Goal: Task Accomplishment & Management: Use online tool/utility

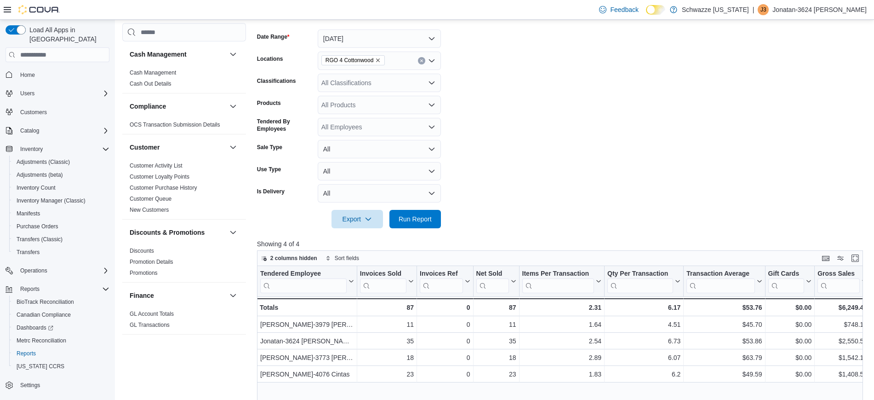
scroll to position [628, 0]
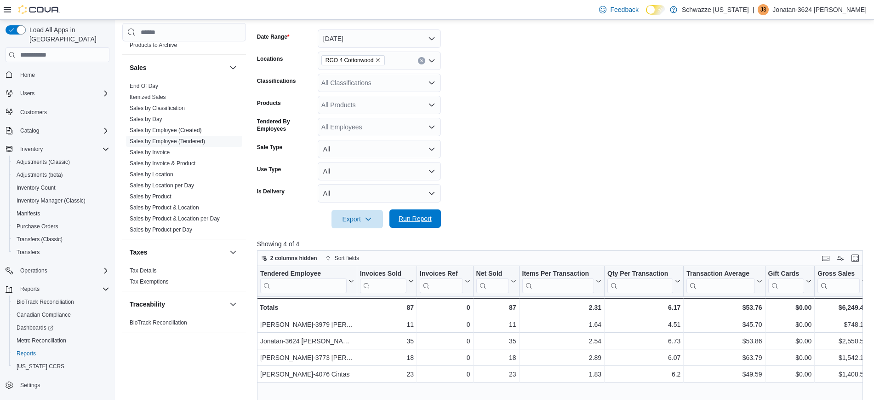
click at [405, 216] on span "Run Report" at bounding box center [415, 218] width 33 height 9
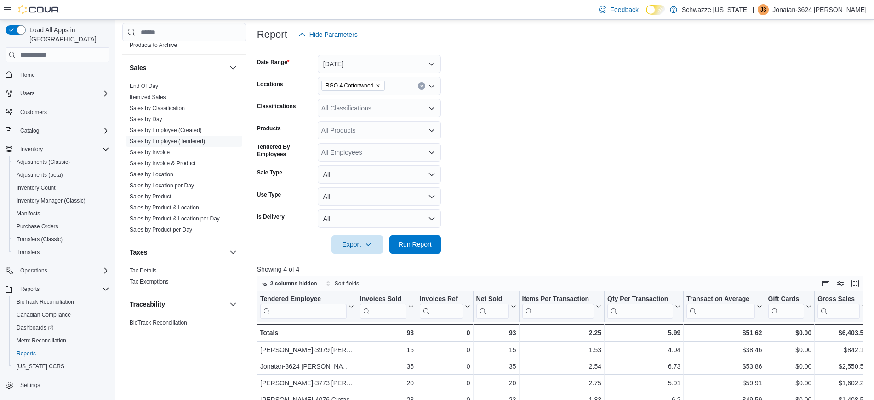
scroll to position [106, 0]
click at [408, 248] on span "Run Report" at bounding box center [415, 245] width 33 height 9
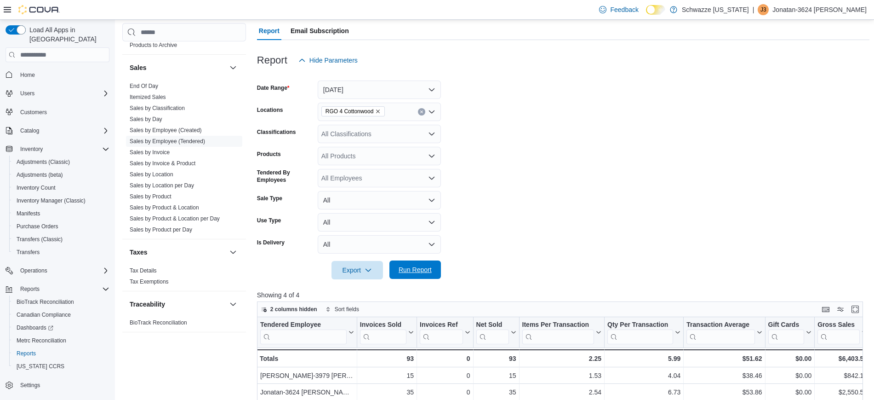
scroll to position [0, 0]
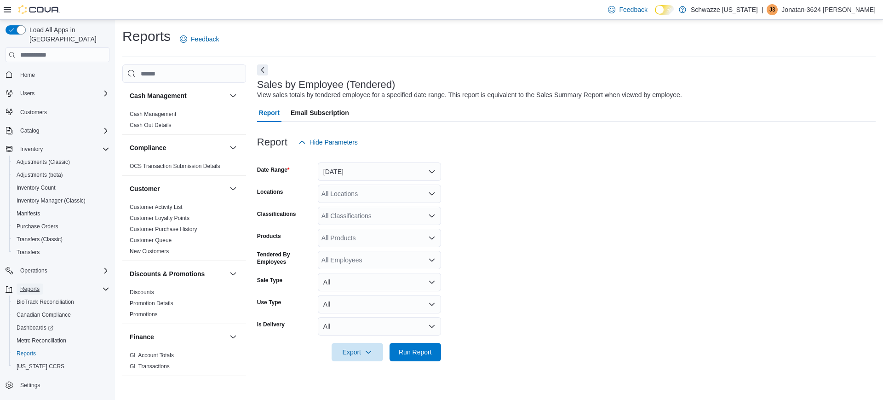
click at [35, 285] on span "Reports" at bounding box center [29, 288] width 19 height 7
click at [27, 285] on span "Reports" at bounding box center [29, 288] width 19 height 11
click at [27, 348] on span "Reports" at bounding box center [26, 353] width 19 height 11
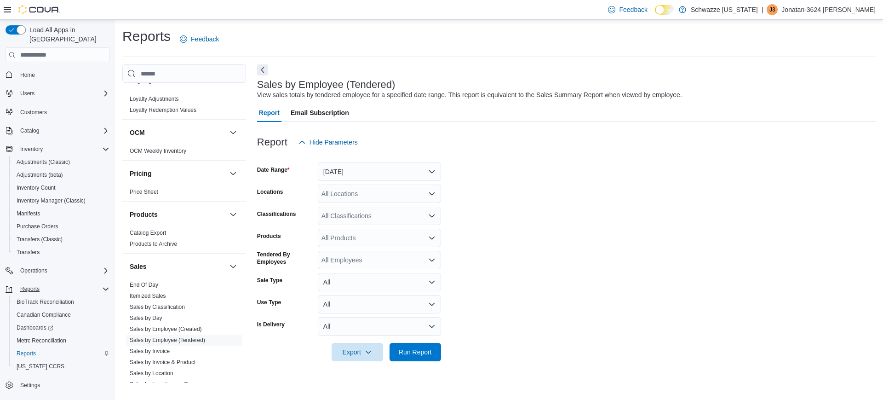
scroll to position [480, 0]
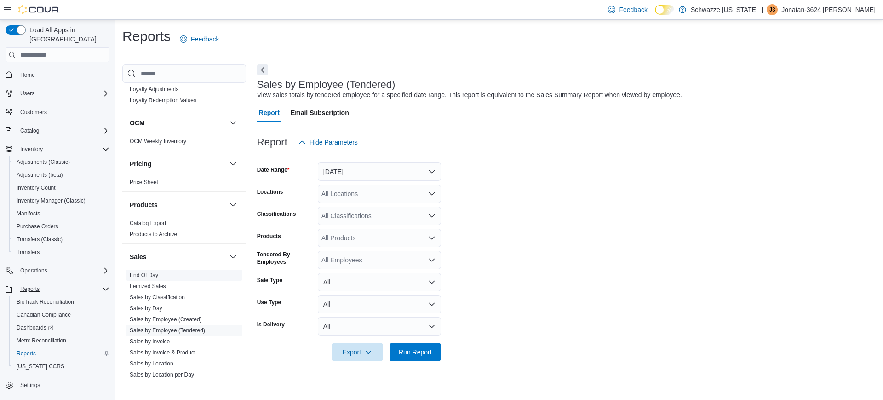
click at [153, 273] on link "End Of Day" at bounding box center [144, 275] width 29 height 6
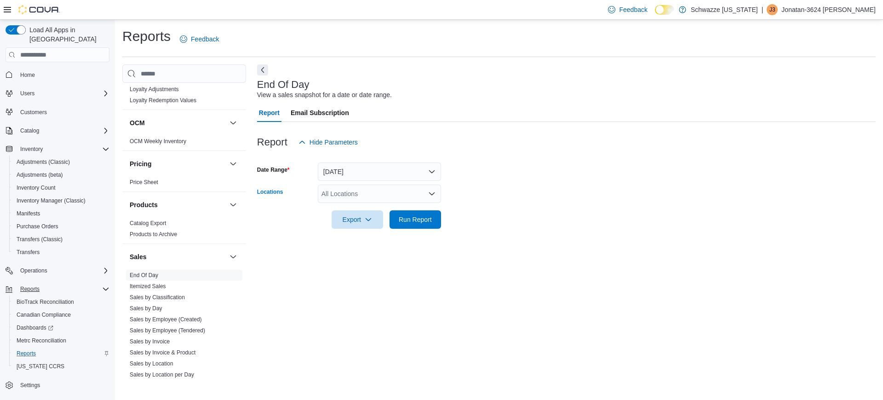
click at [353, 189] on div "All Locations" at bounding box center [379, 193] width 123 height 18
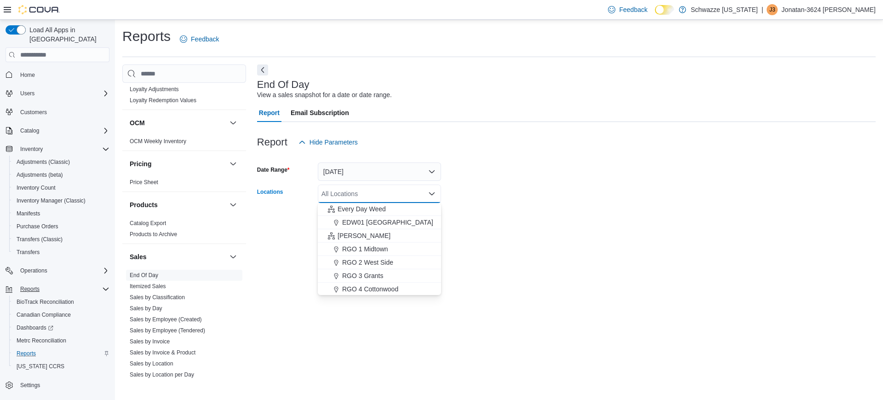
scroll to position [214, 0]
click at [381, 284] on span "RGO 4 Cottonwood" at bounding box center [370, 288] width 56 height 9
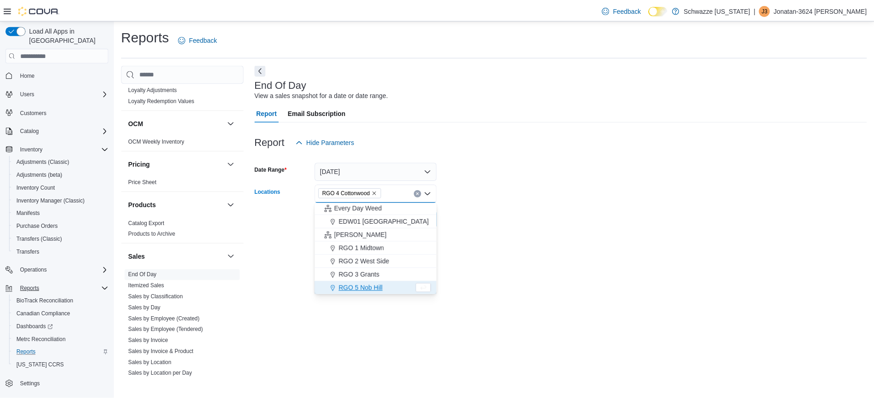
scroll to position [215, 0]
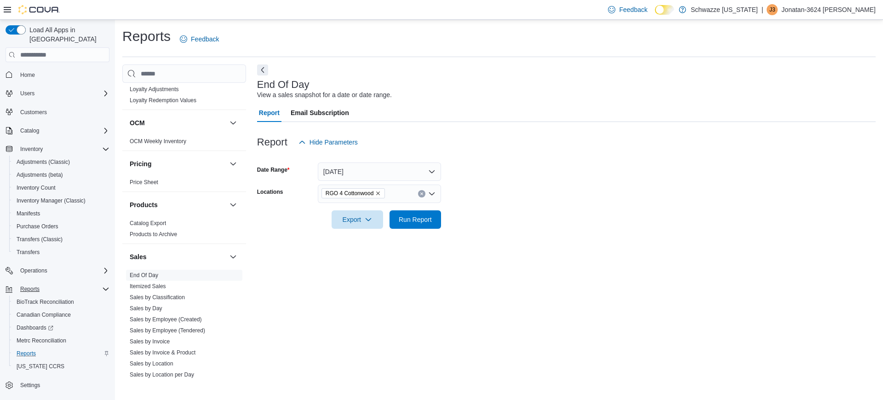
click at [489, 226] on form "Date Range Today Locations RGO 4 Cottonwood Export Run Report" at bounding box center [566, 189] width 619 height 77
click at [439, 218] on button "Run Report" at bounding box center [416, 219] width 52 height 18
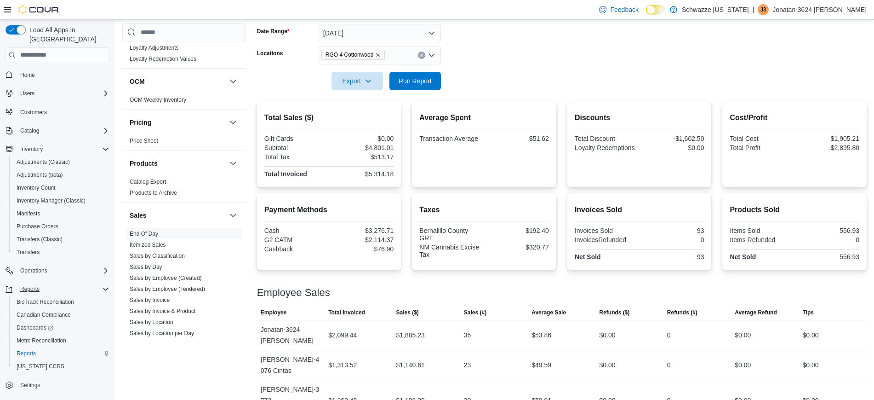
scroll to position [135, 0]
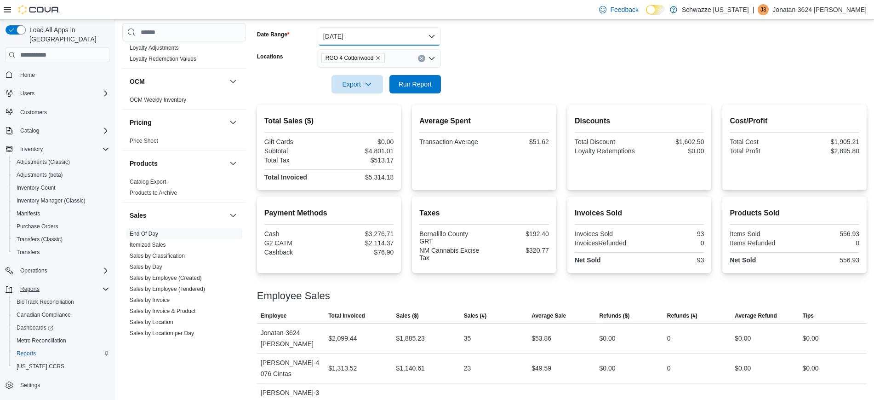
click at [409, 35] on button "[DATE]" at bounding box center [379, 36] width 123 height 18
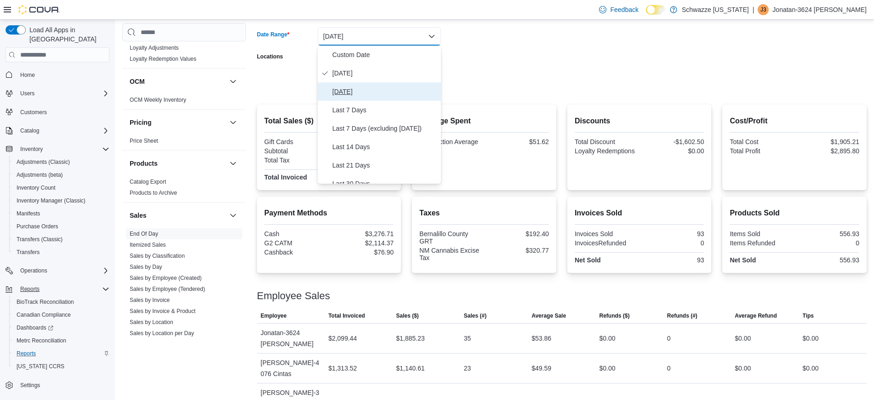
click at [354, 93] on span "Yesterday" at bounding box center [385, 91] width 105 height 11
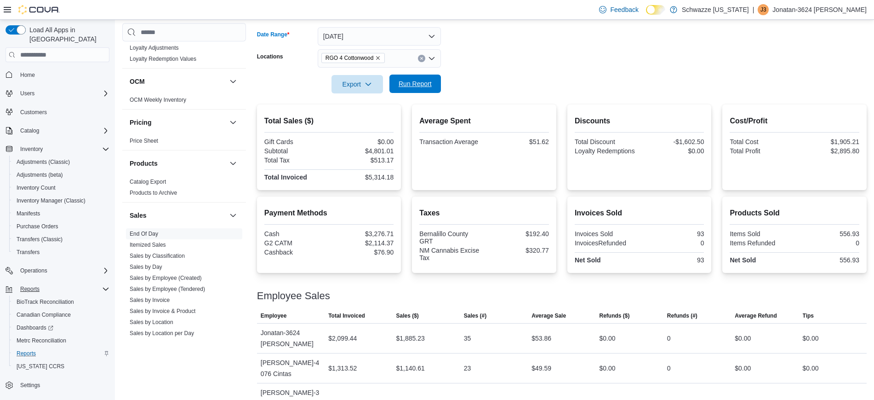
click at [408, 88] on span "Run Report" at bounding box center [415, 83] width 33 height 9
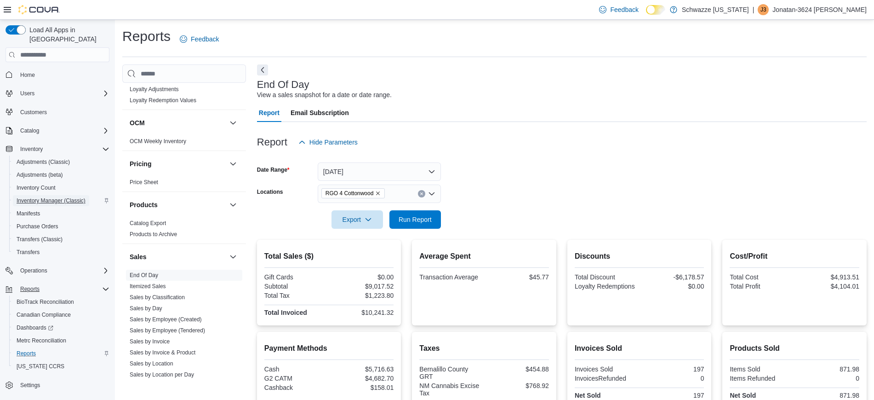
click at [49, 197] on span "Inventory Manager (Classic)" at bounding box center [51, 200] width 69 height 7
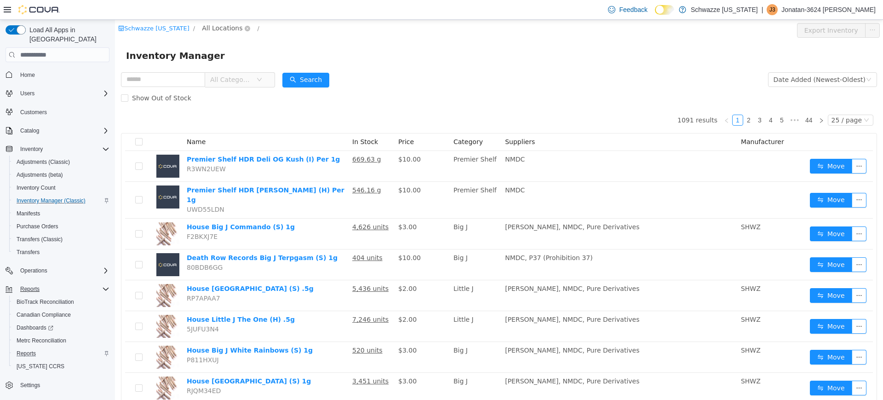
click at [212, 29] on span "All Locations" at bounding box center [222, 28] width 40 height 10
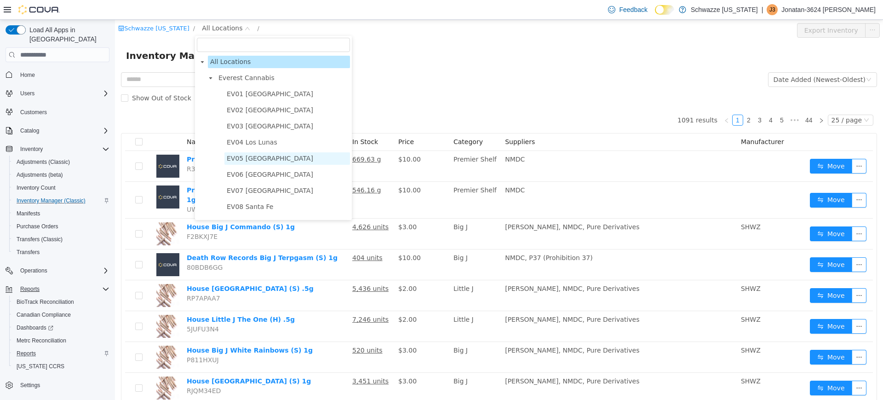
scroll to position [234, 0]
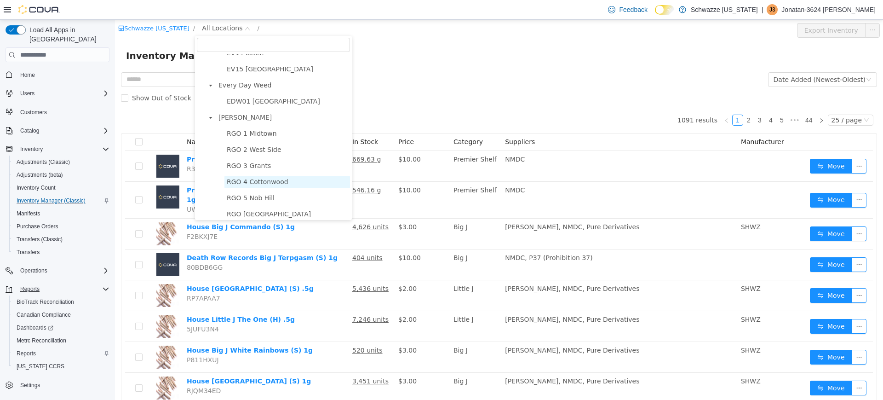
click at [246, 185] on span "RGO 4 Cottonwood" at bounding box center [258, 181] width 62 height 7
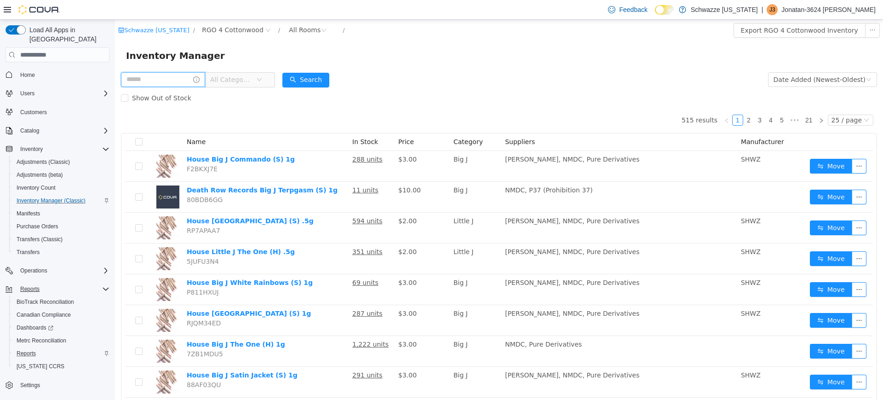
click at [168, 77] on input "text" at bounding box center [163, 79] width 84 height 15
type input "**"
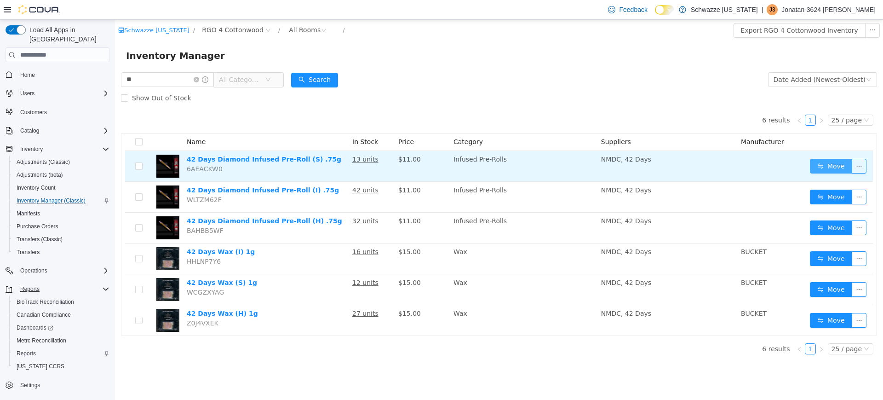
click at [824, 161] on button "Move" at bounding box center [831, 166] width 42 height 15
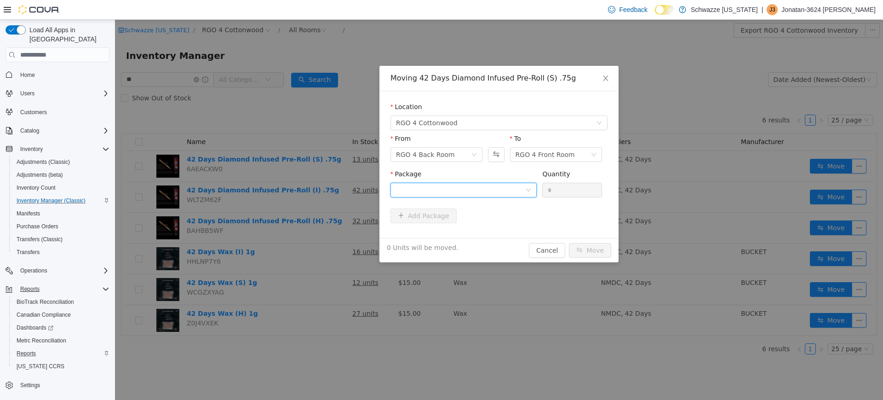
click at [487, 186] on div at bounding box center [460, 190] width 129 height 14
click at [445, 231] on span "Quantity : 10 Units" at bounding box center [424, 233] width 56 height 7
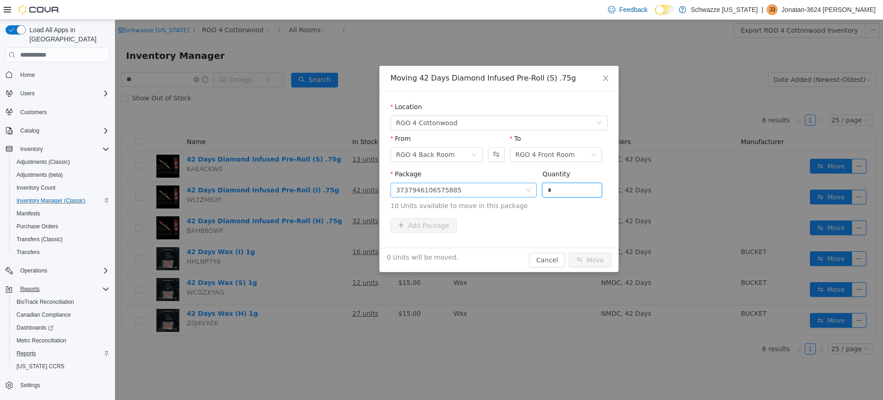
drag, startPoint x: 557, startPoint y: 189, endPoint x: 498, endPoint y: 192, distance: 59.4
click at [498, 192] on span "Package 3737946106575885 Quantity * 10 Units available to move in this package" at bounding box center [498, 190] width 217 height 40
type input "**"
click at [569, 253] on button "Move" at bounding box center [590, 260] width 42 height 15
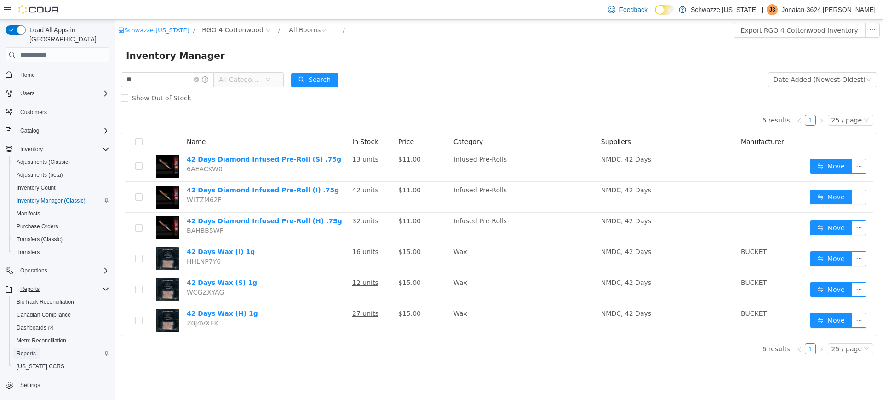
click at [30, 348] on span "Reports" at bounding box center [26, 353] width 19 height 11
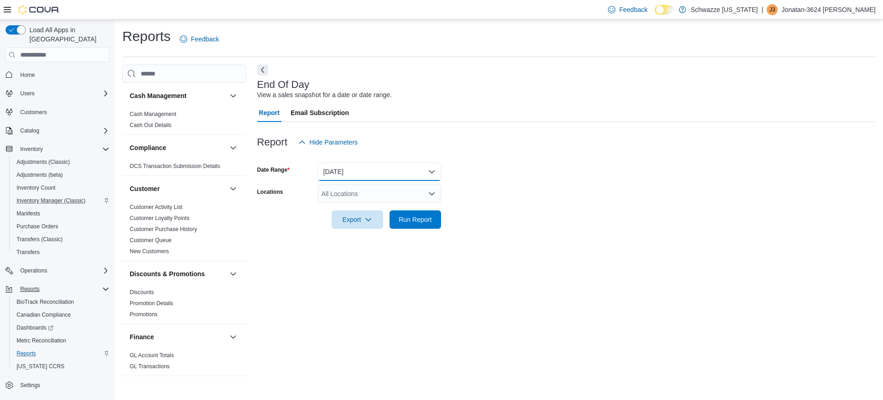
click at [378, 178] on button "[DATE]" at bounding box center [379, 171] width 123 height 18
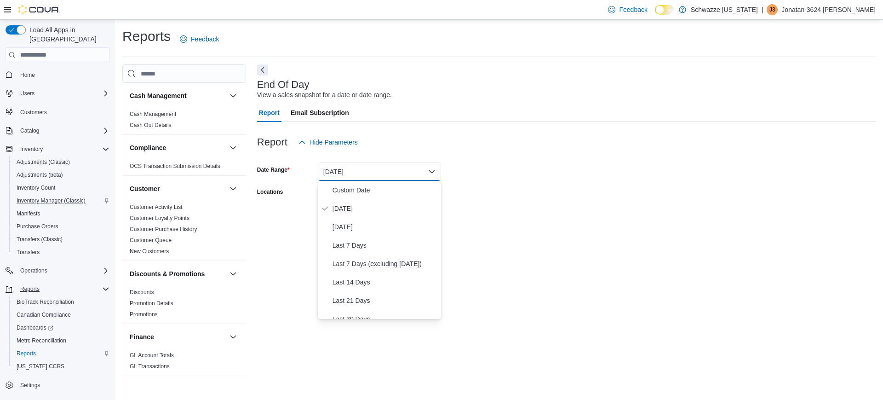
click at [457, 177] on form "Date Range Today Locations All Locations Export Run Report" at bounding box center [566, 189] width 619 height 77
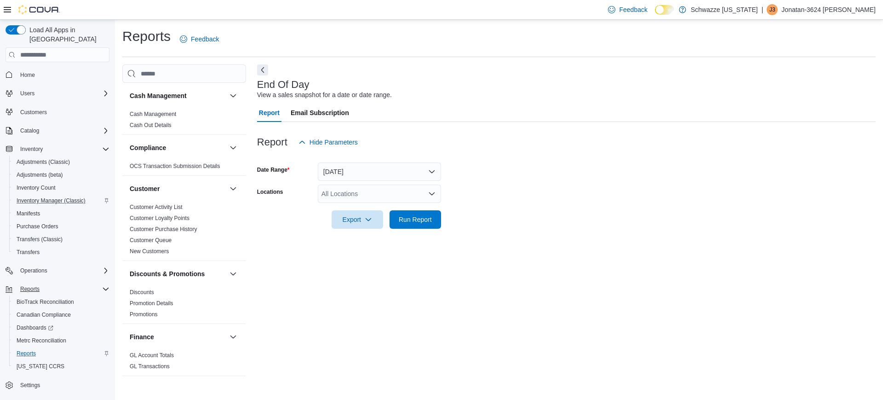
click at [411, 190] on div "All Locations" at bounding box center [379, 193] width 123 height 18
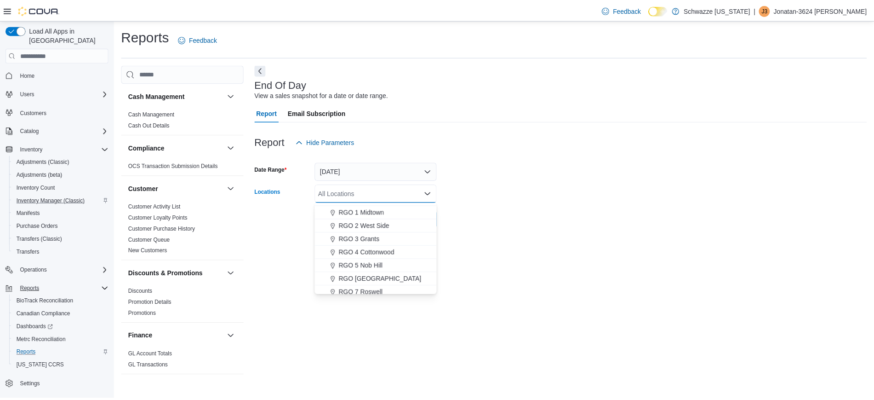
scroll to position [257, 0]
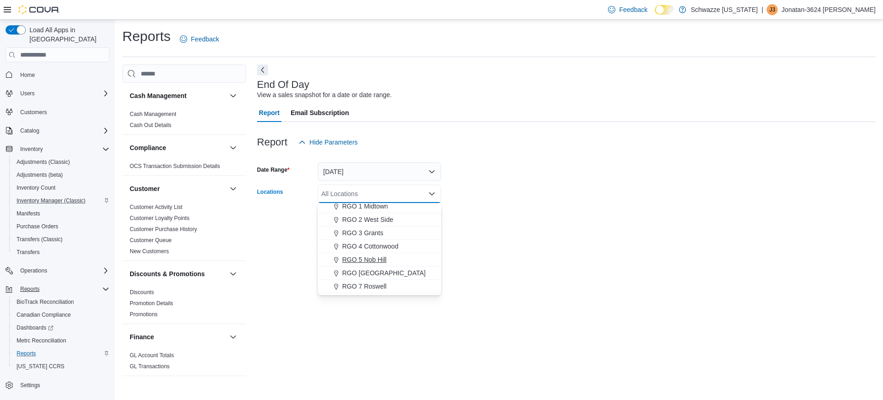
click at [385, 259] on span "RGO 5 Nob Hill" at bounding box center [364, 259] width 44 height 9
click at [497, 229] on div at bounding box center [566, 234] width 619 height 11
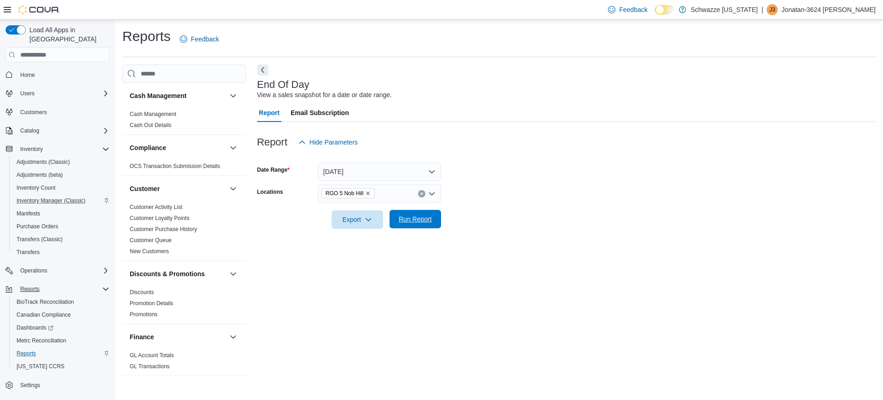
click at [436, 218] on button "Run Report" at bounding box center [416, 219] width 52 height 18
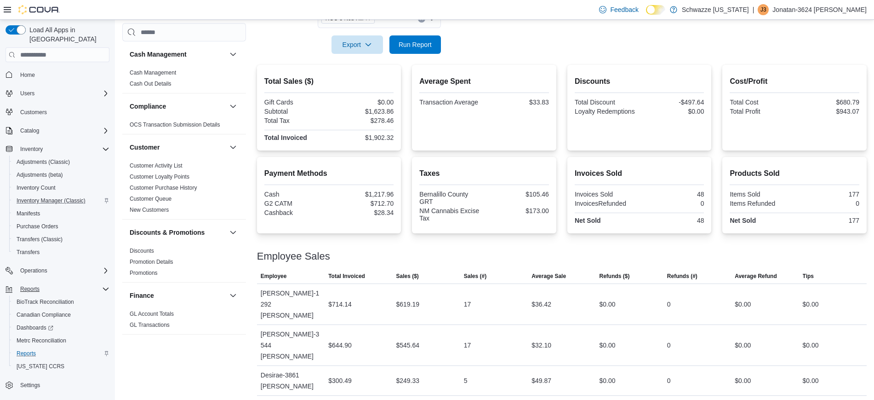
scroll to position [149, 0]
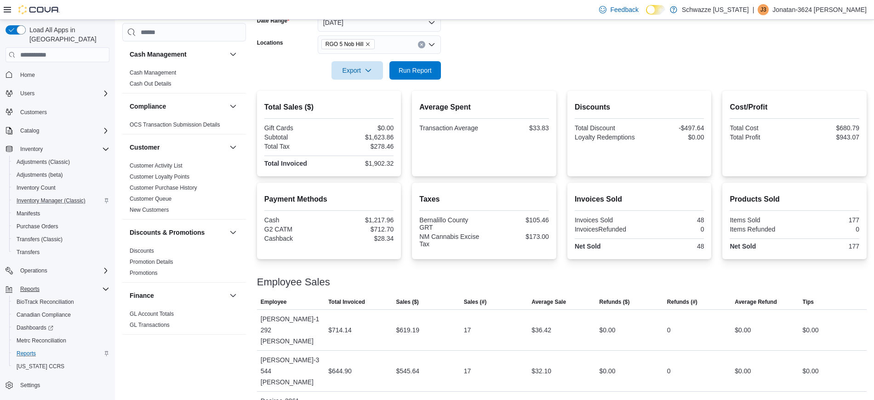
click at [423, 46] on icon "Clear input" at bounding box center [421, 45] width 2 height 2
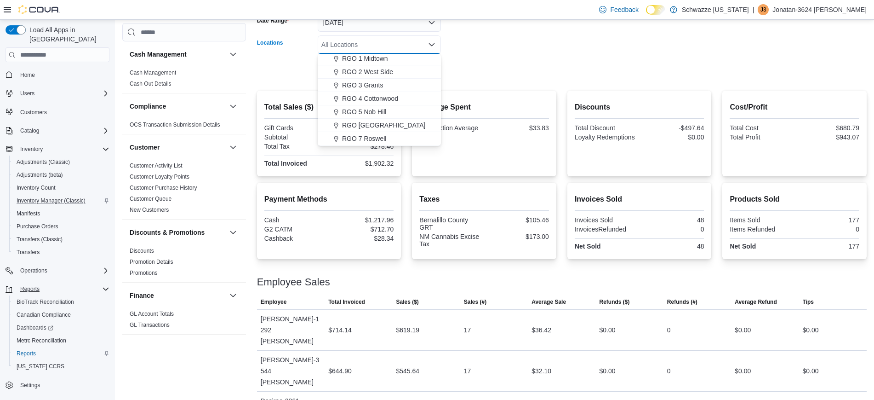
scroll to position [256, 0]
click at [391, 96] on span "RGO 4 Cottonwood" at bounding box center [370, 97] width 56 height 9
click at [501, 49] on form "Date Range Today Locations RGO 4 Cottonwood Combo box. Selected. RGO 4 Cottonwo…" at bounding box center [562, 40] width 610 height 77
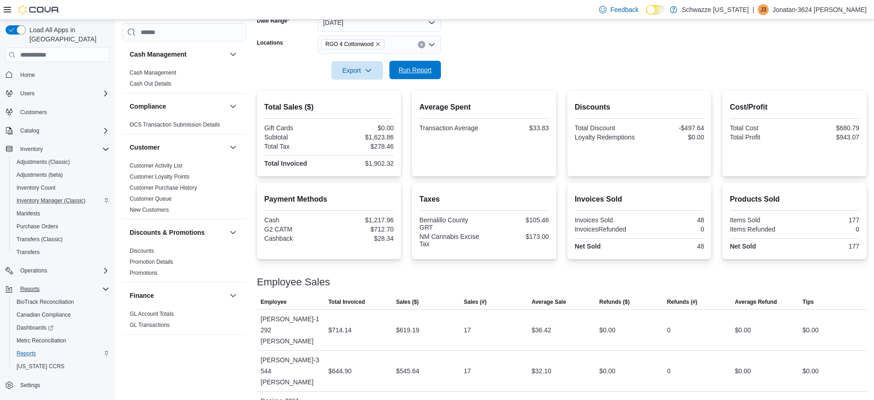
click at [428, 69] on span "Run Report" at bounding box center [415, 69] width 33 height 9
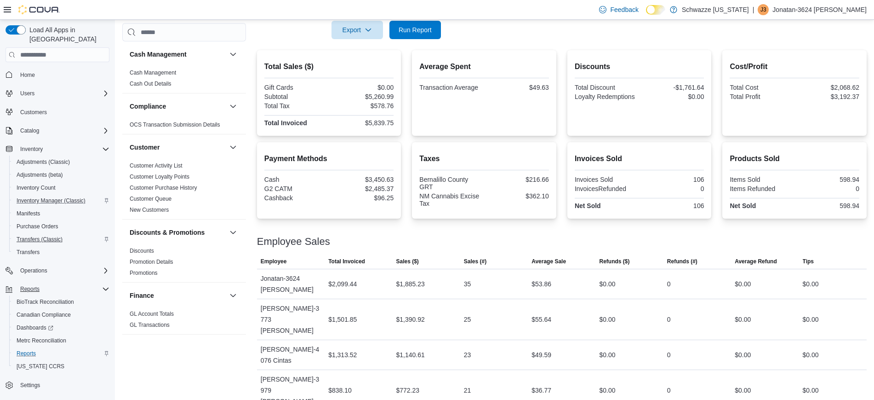
scroll to position [194, 0]
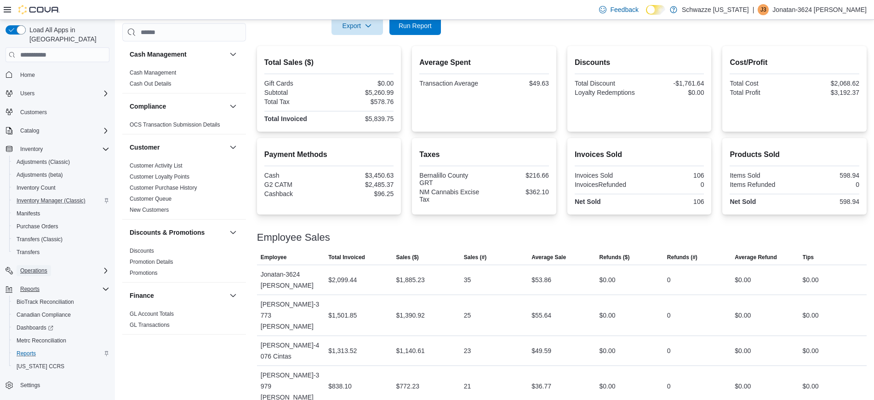
click at [30, 267] on span "Operations" at bounding box center [33, 270] width 27 height 7
click at [30, 280] on span "Cash Management" at bounding box center [40, 283] width 46 height 7
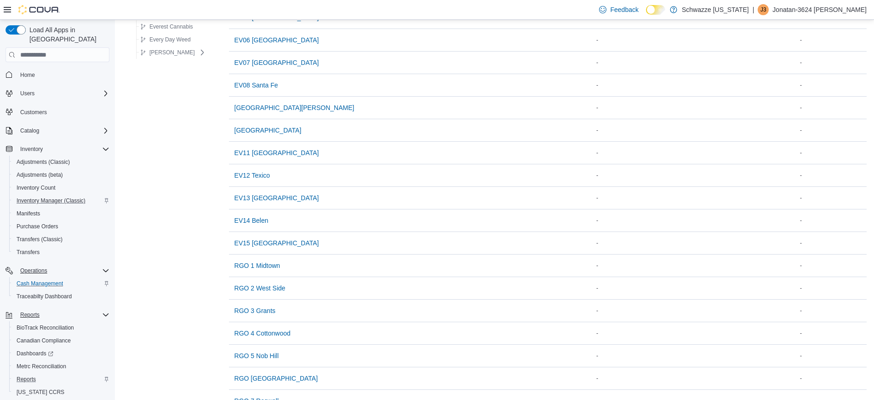
scroll to position [309, 0]
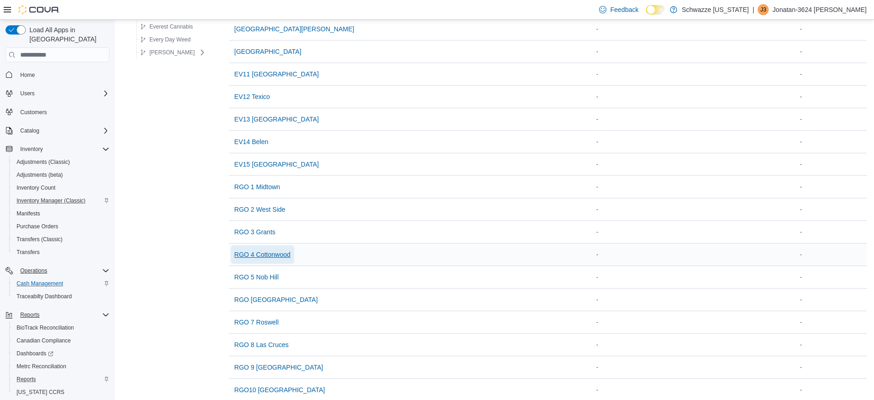
click at [276, 250] on span "RGO 4 Cottonwood" at bounding box center [263, 254] width 56 height 9
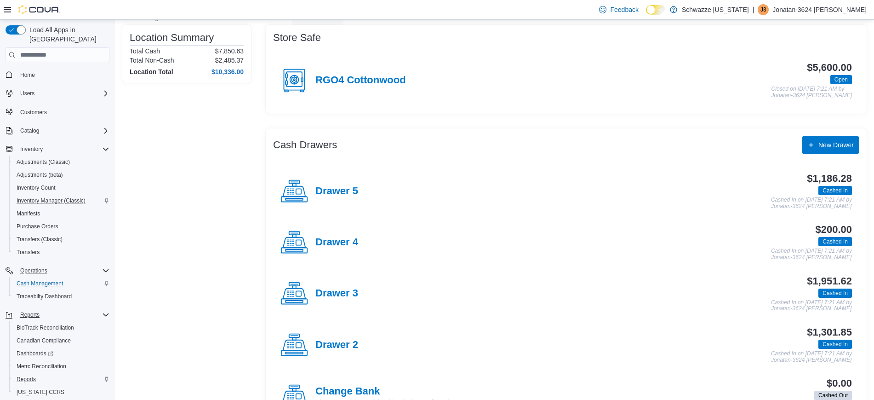
scroll to position [75, 0]
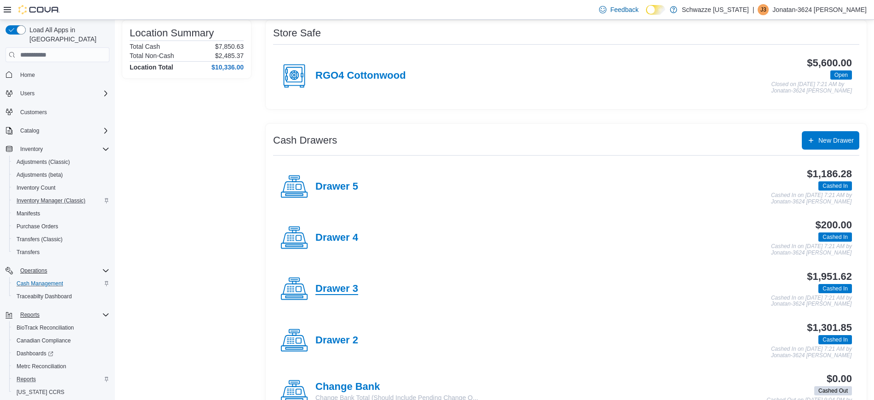
click at [334, 285] on h4 "Drawer 3" at bounding box center [337, 289] width 43 height 12
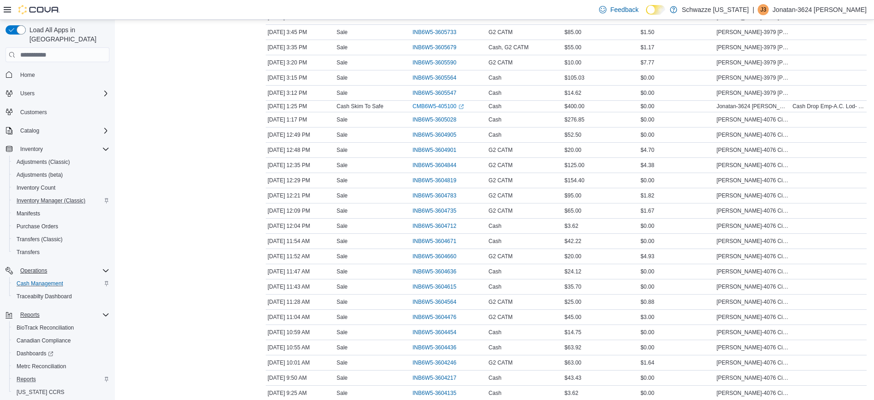
scroll to position [541, 0]
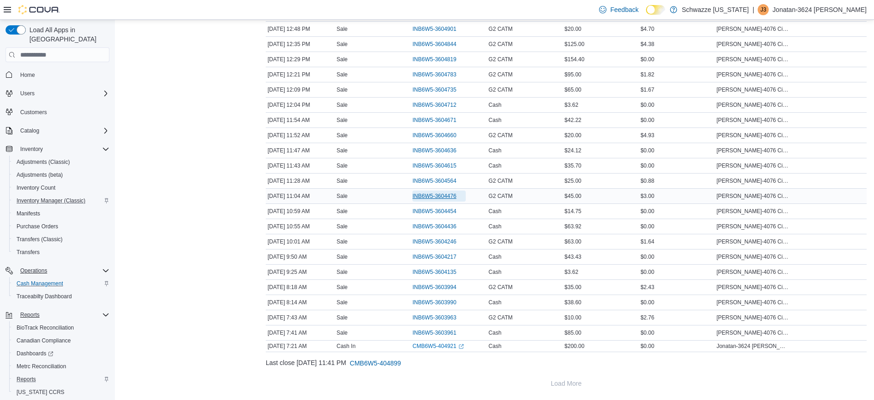
click at [429, 193] on span "INB6W5-3604476" at bounding box center [435, 195] width 44 height 7
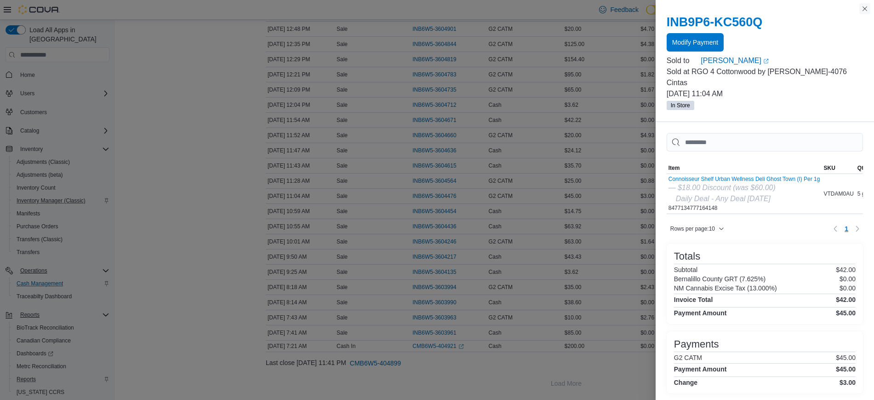
click at [865, 10] on button "Close this dialog" at bounding box center [865, 8] width 11 height 11
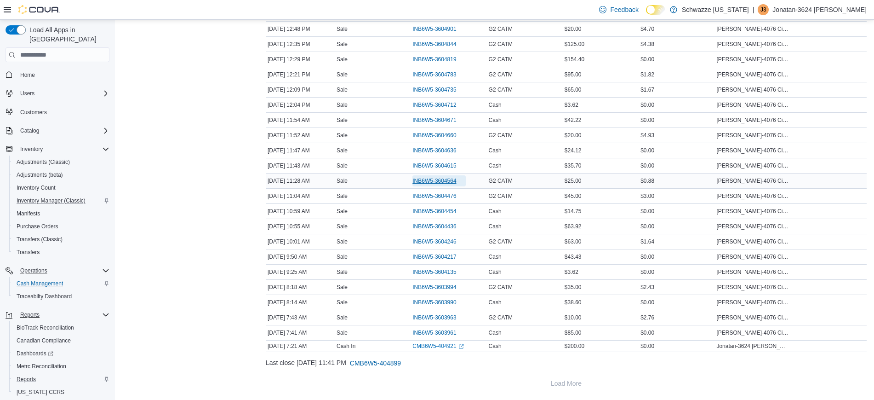
click at [439, 177] on span "INB6W5-3604564" at bounding box center [435, 180] width 44 height 7
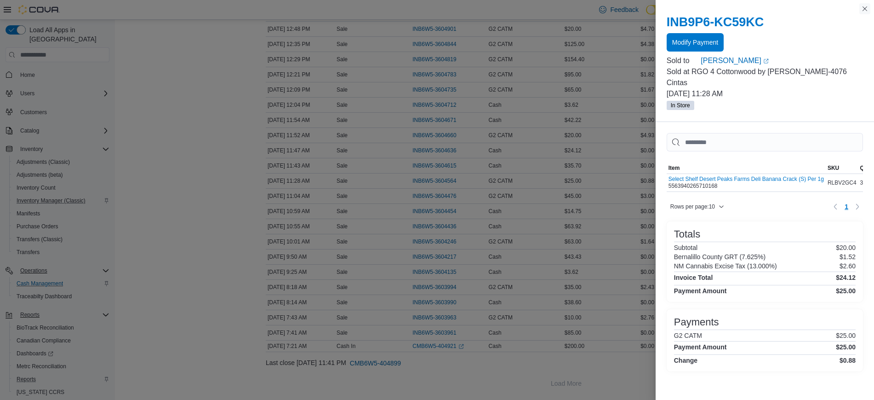
click at [861, 6] on button "Close this dialog" at bounding box center [865, 8] width 11 height 11
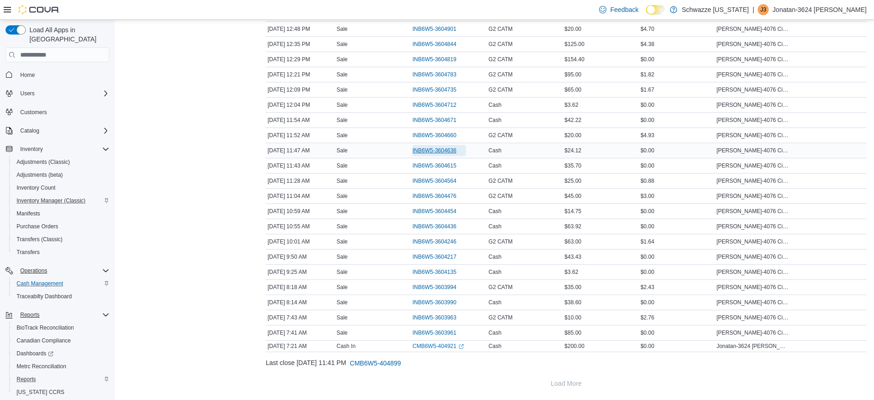
click at [432, 150] on span "INB6W5-3604636" at bounding box center [435, 150] width 44 height 7
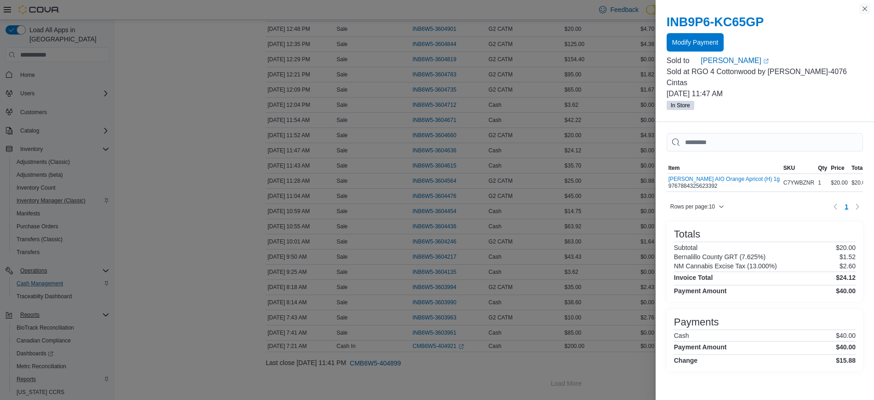
click at [862, 11] on button "Close this dialog" at bounding box center [865, 8] width 11 height 11
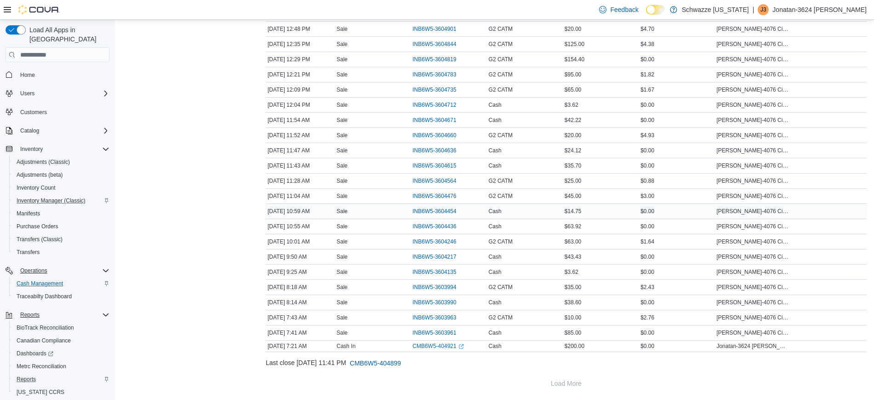
click at [523, 210] on div "Cash" at bounding box center [525, 211] width 76 height 11
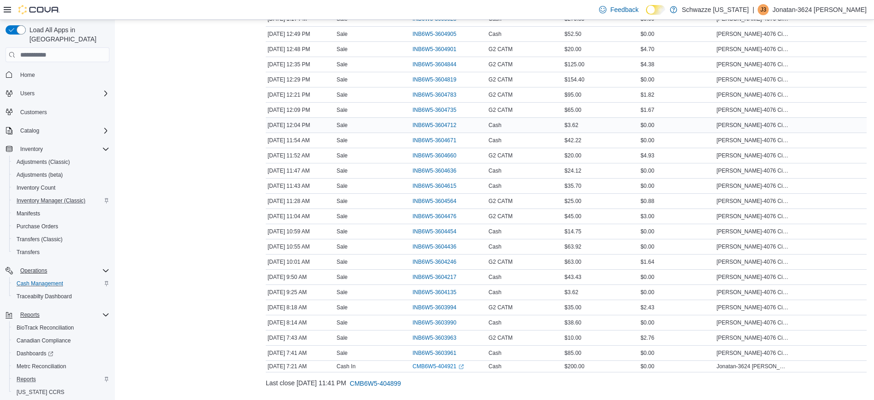
scroll to position [521, 0]
drag, startPoint x: 636, startPoint y: 110, endPoint x: 619, endPoint y: 105, distance: 17.2
click at [619, 105] on div "$65.00" at bounding box center [601, 110] width 76 height 11
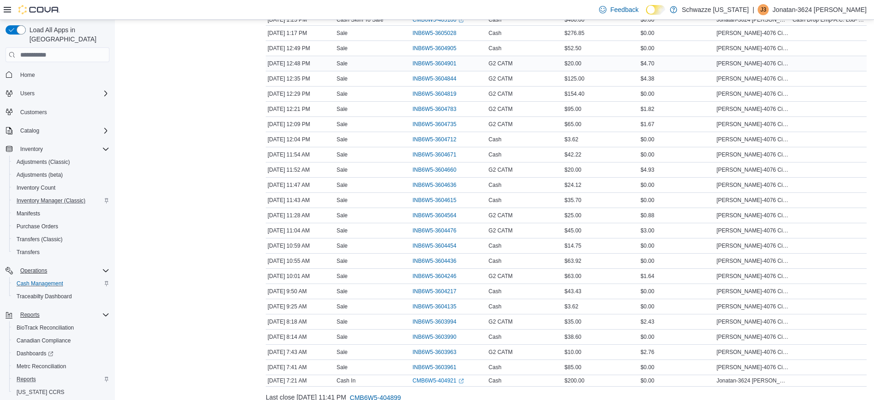
scroll to position [541, 0]
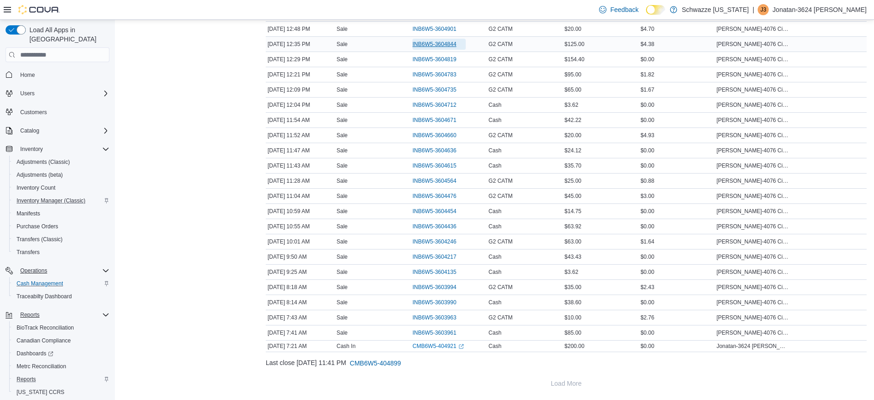
click at [432, 44] on span "INB6W5-3604844" at bounding box center [435, 43] width 44 height 7
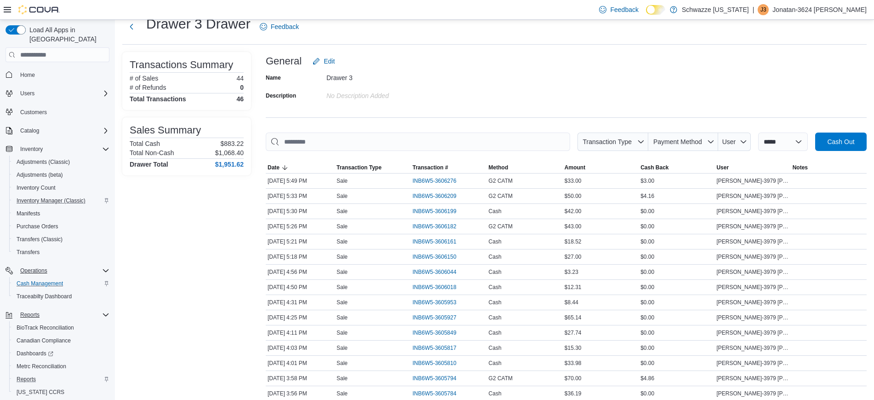
scroll to position [23, 0]
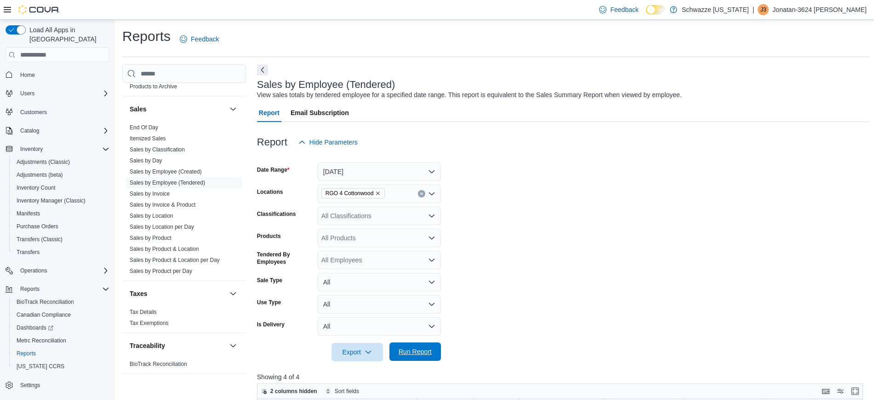
click at [408, 350] on span "Run Report" at bounding box center [415, 351] width 33 height 9
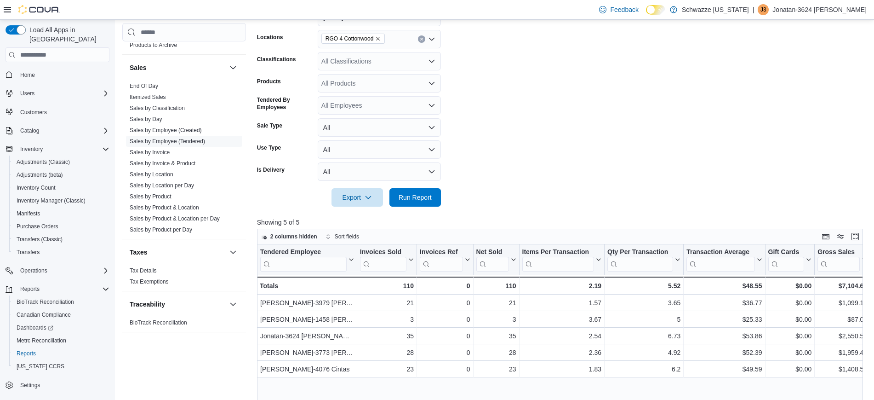
click at [507, 162] on form "Date Range Today Locations RGO 4 Cottonwood Classifications All Classifications…" at bounding box center [563, 102] width 613 height 210
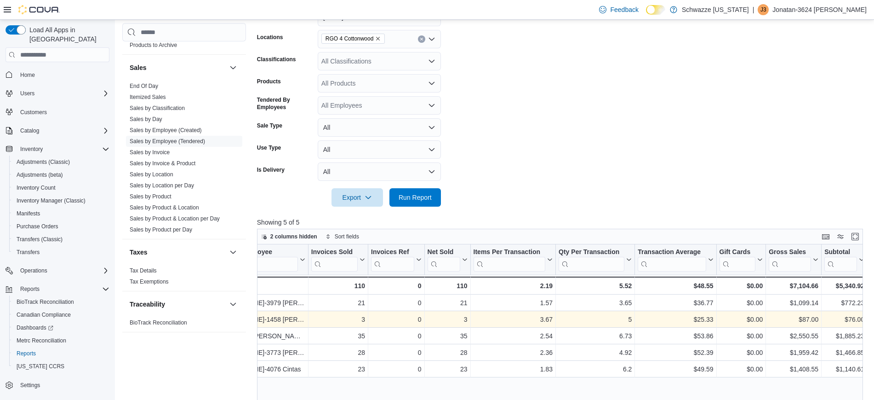
scroll to position [0, 55]
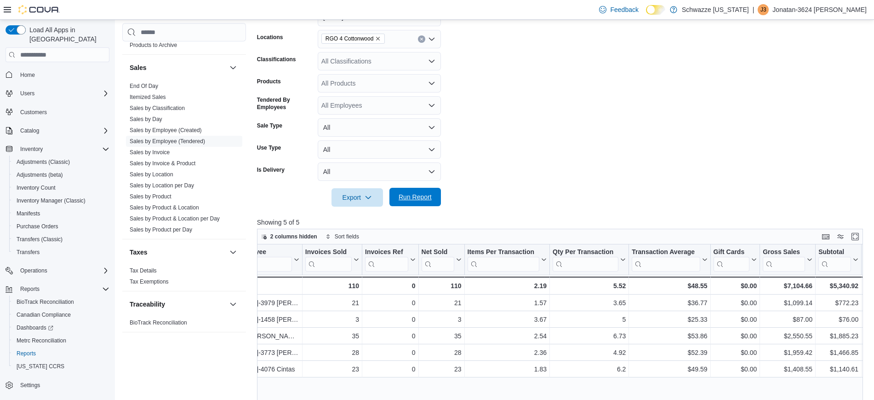
click at [429, 194] on span "Run Report" at bounding box center [415, 196] width 33 height 9
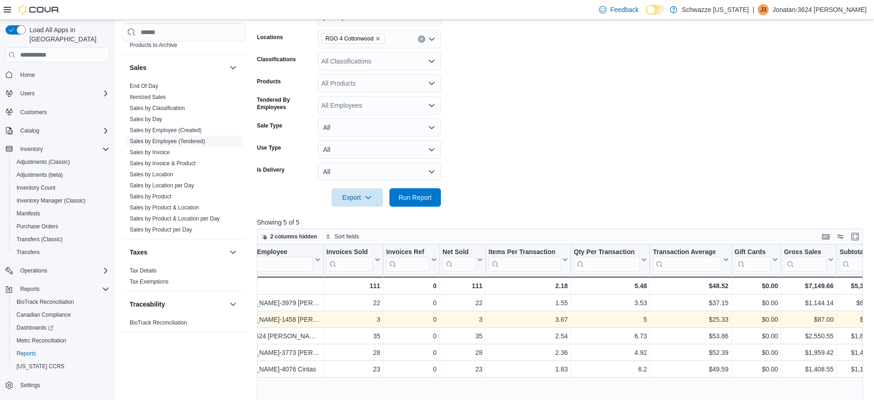
scroll to position [0, 0]
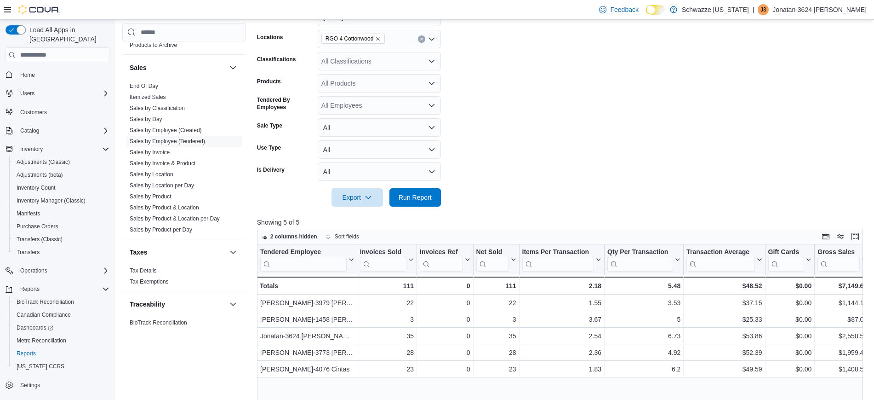
click at [454, 103] on form "Date Range Today Locations RGO 4 Cottonwood Classifications All Classifications…" at bounding box center [563, 102] width 613 height 210
click at [413, 197] on span "Run Report" at bounding box center [415, 196] width 33 height 9
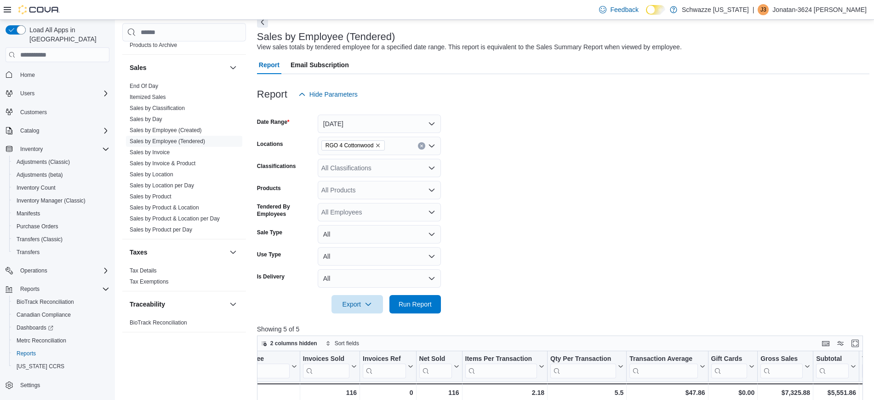
scroll to position [0, 56]
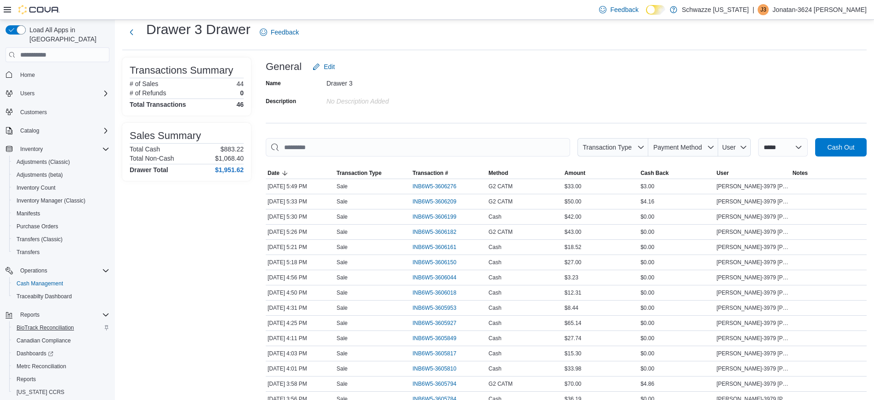
scroll to position [22, 0]
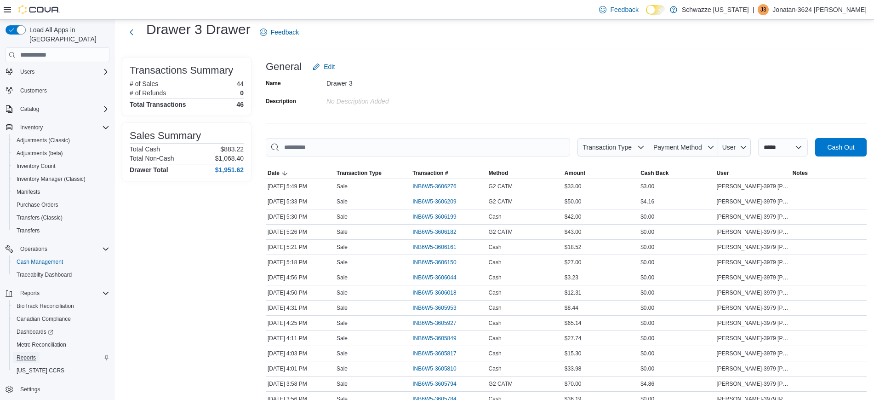
click at [32, 354] on span "Reports" at bounding box center [26, 357] width 19 height 7
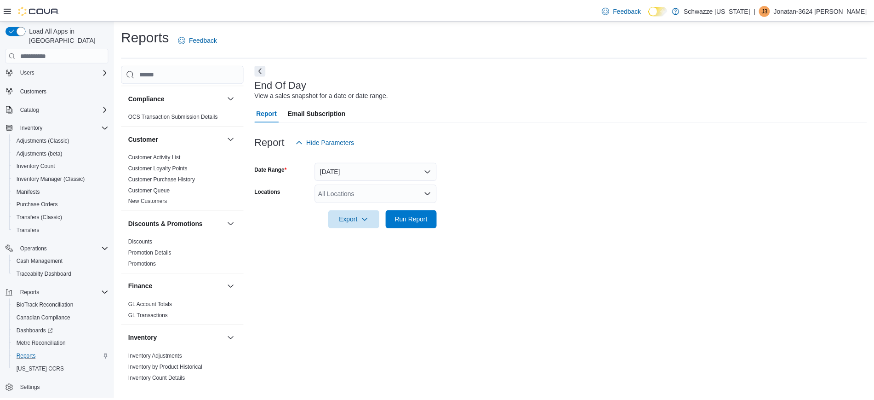
scroll to position [49, 0]
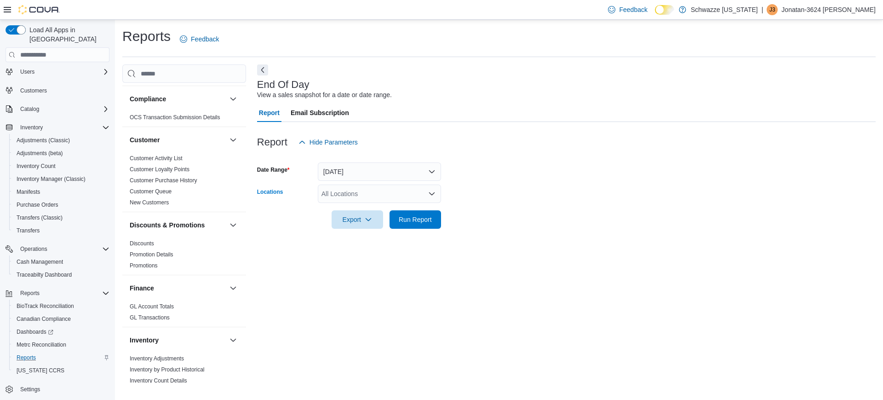
click at [382, 189] on div "All Locations" at bounding box center [379, 193] width 123 height 18
type input "****"
click at [385, 211] on span "RGO 4 Cottonwood" at bounding box center [370, 209] width 56 height 9
click at [494, 237] on div at bounding box center [566, 234] width 619 height 11
click at [406, 221] on span "Run Report" at bounding box center [415, 218] width 33 height 9
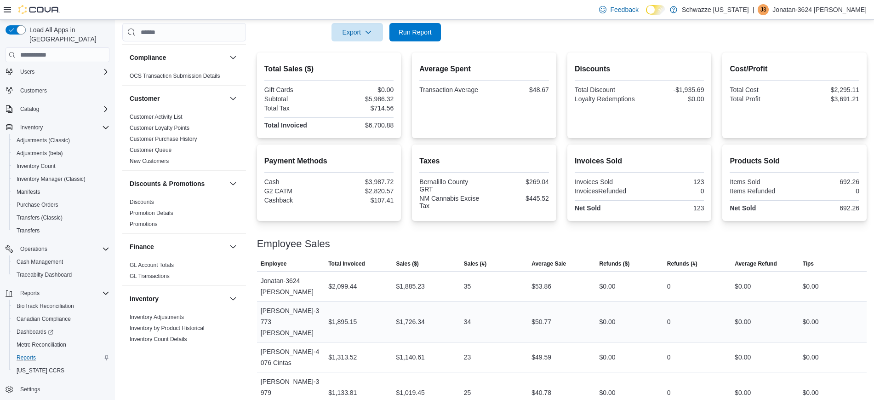
scroll to position [194, 0]
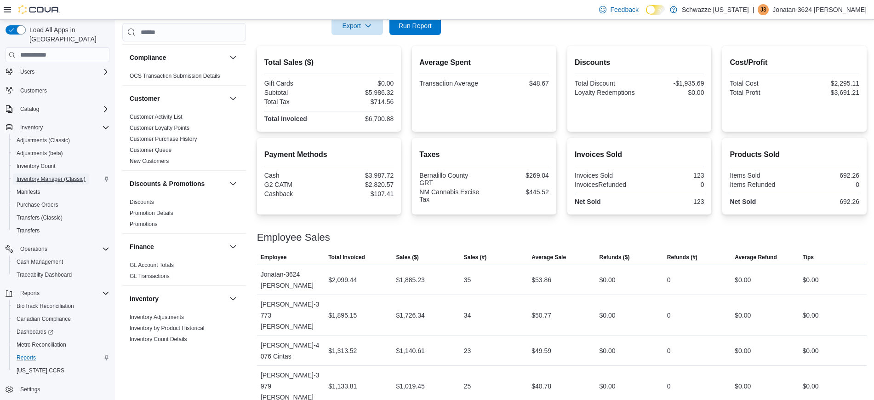
click at [44, 173] on span "Inventory Manager (Classic)" at bounding box center [51, 178] width 69 height 11
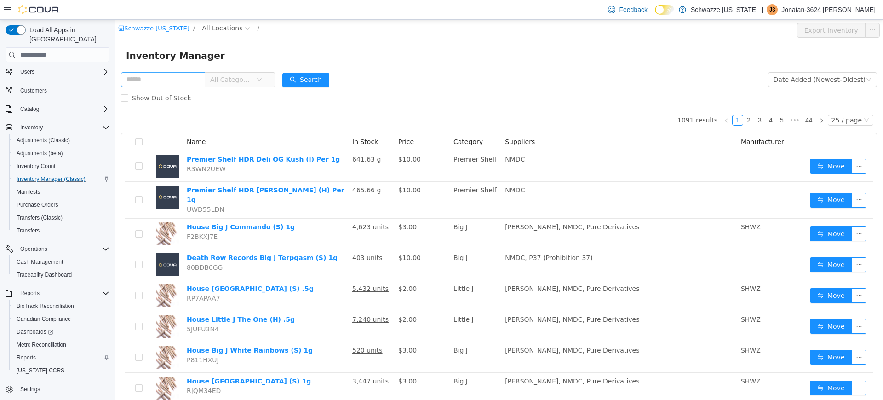
click at [159, 78] on input "text" at bounding box center [163, 79] width 84 height 15
type input "******"
click at [313, 77] on button "Search" at bounding box center [305, 80] width 47 height 15
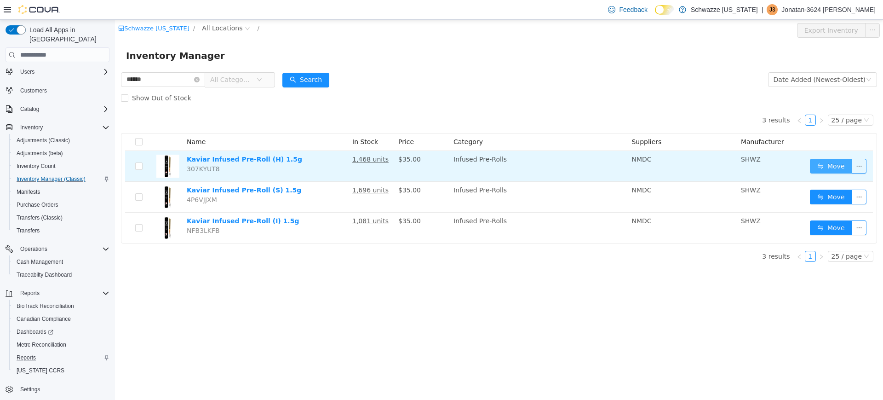
click at [830, 170] on button "Move" at bounding box center [831, 166] width 42 height 15
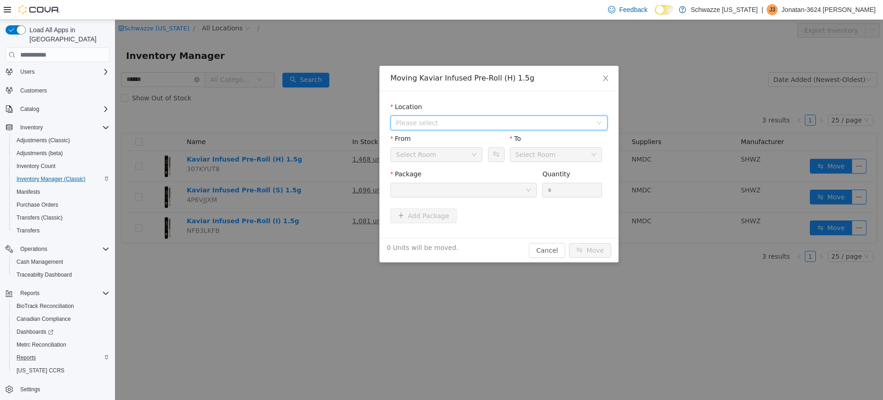
click at [478, 122] on span "Please select" at bounding box center [494, 122] width 196 height 9
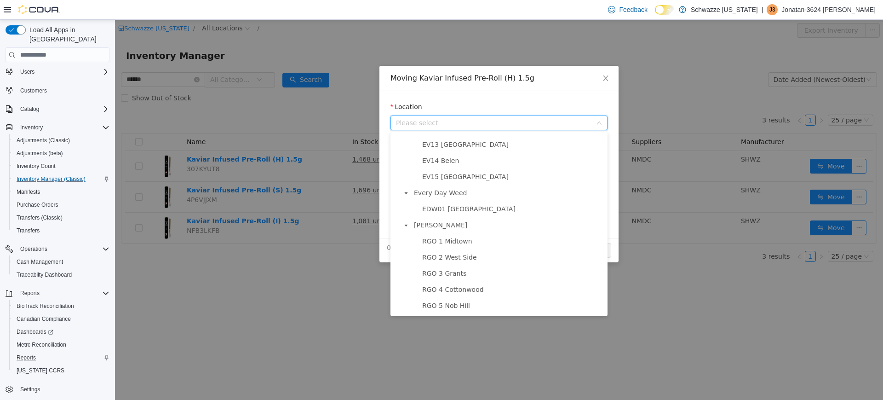
scroll to position [207, 0]
click at [465, 291] on span "RGO 4 Cottonwood" at bounding box center [453, 286] width 62 height 7
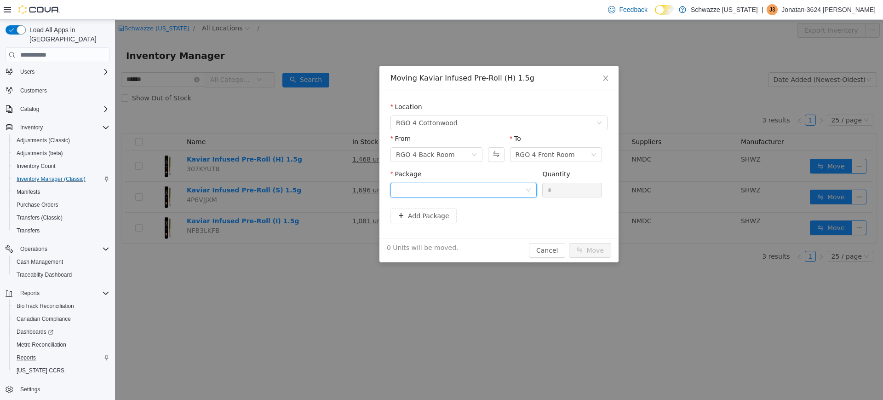
click at [431, 189] on div at bounding box center [460, 190] width 129 height 14
type input "****"
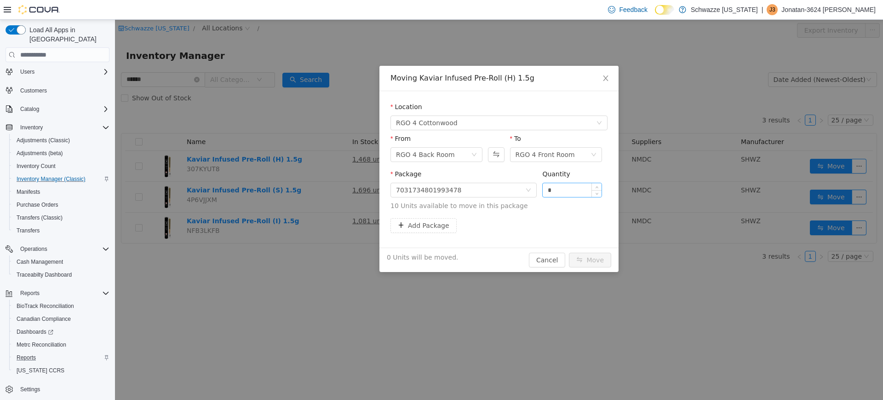
click at [556, 191] on input "*" at bounding box center [572, 190] width 59 height 14
click at [556, 190] on input "*" at bounding box center [572, 190] width 59 height 14
type input "**"
click at [595, 257] on button "Move" at bounding box center [590, 260] width 42 height 15
